Goal: Task Accomplishment & Management: Manage account settings

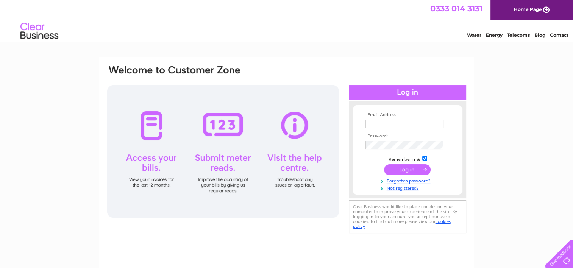
click at [400, 121] on input "text" at bounding box center [404, 124] width 78 height 8
click at [389, 123] on input "text" at bounding box center [404, 124] width 79 height 9
type input "julie@thistlestays.co.uk"
click at [384, 165] on input "submit" at bounding box center [407, 170] width 47 height 11
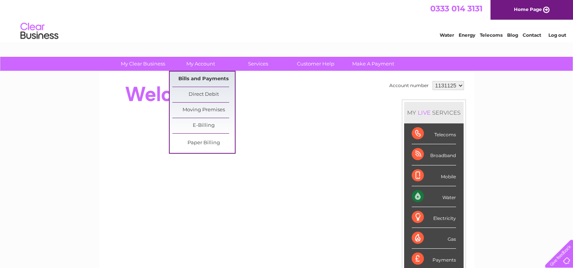
click at [206, 80] on link "Bills and Payments" at bounding box center [203, 79] width 62 height 15
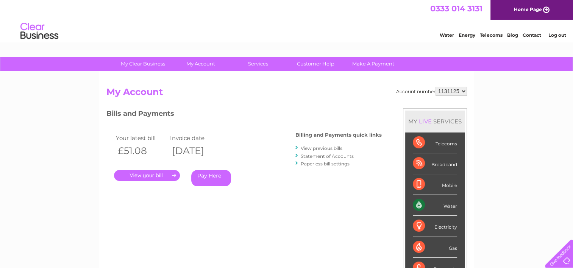
click at [310, 148] on link "View previous bills" at bounding box center [322, 148] width 42 height 6
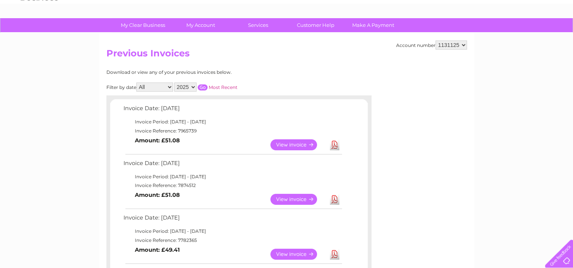
scroll to position [38, 0]
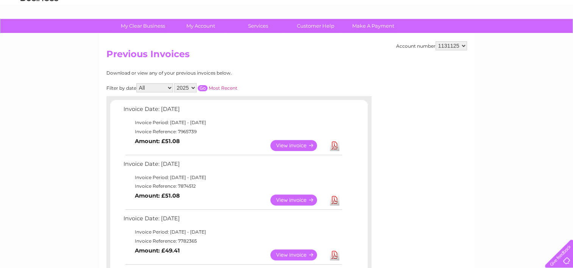
click at [295, 144] on link "View" at bounding box center [298, 145] width 56 height 11
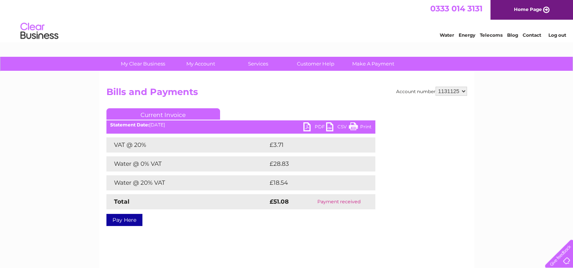
click at [315, 126] on link "PDF" at bounding box center [314, 127] width 23 height 11
